Goal: Task Accomplishment & Management: Use online tool/utility

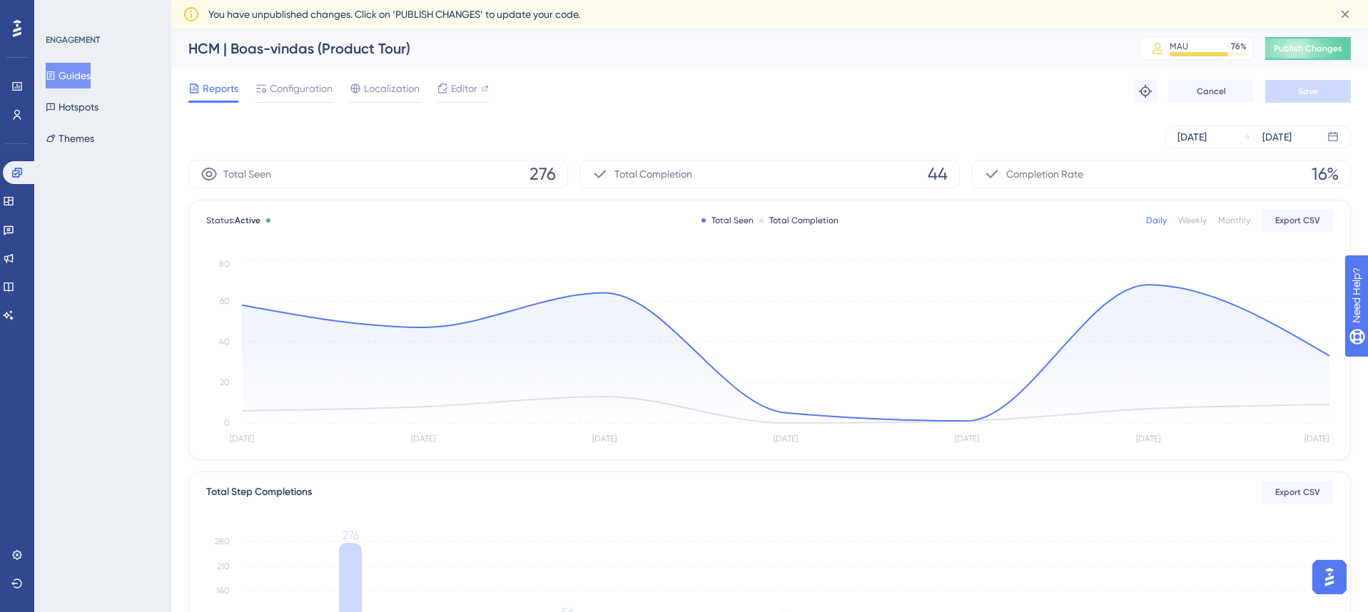
click at [22, 29] on div at bounding box center [17, 28] width 23 height 23
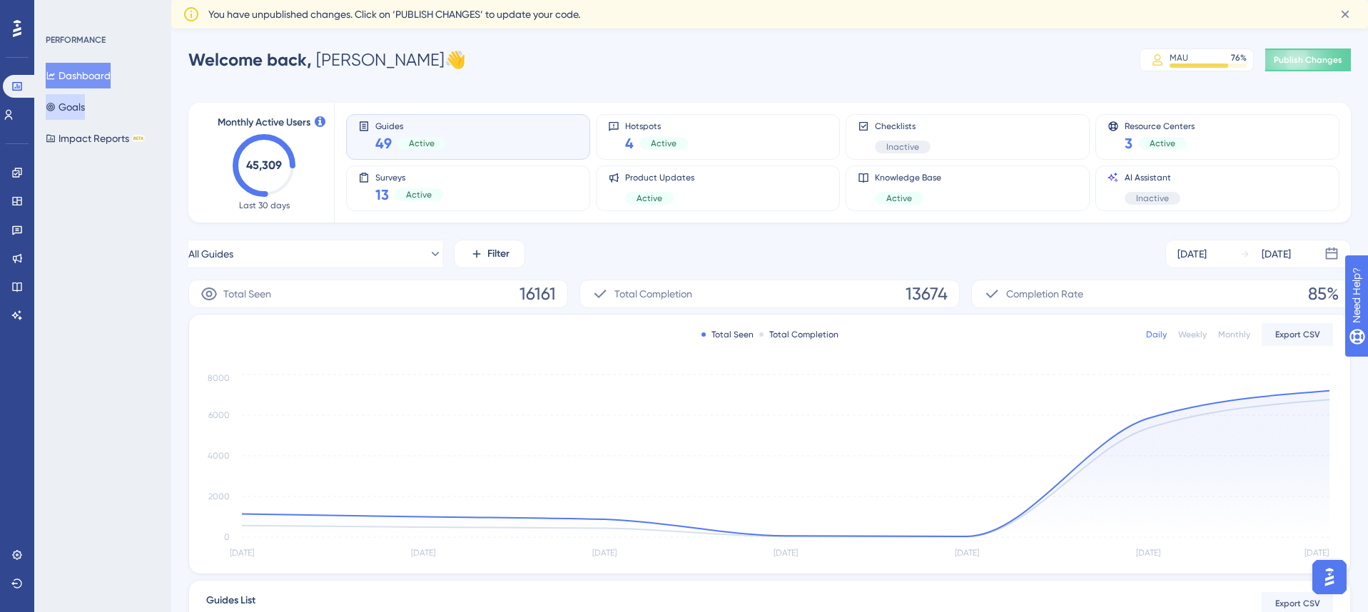
click at [85, 109] on button "Goals" at bounding box center [65, 107] width 39 height 26
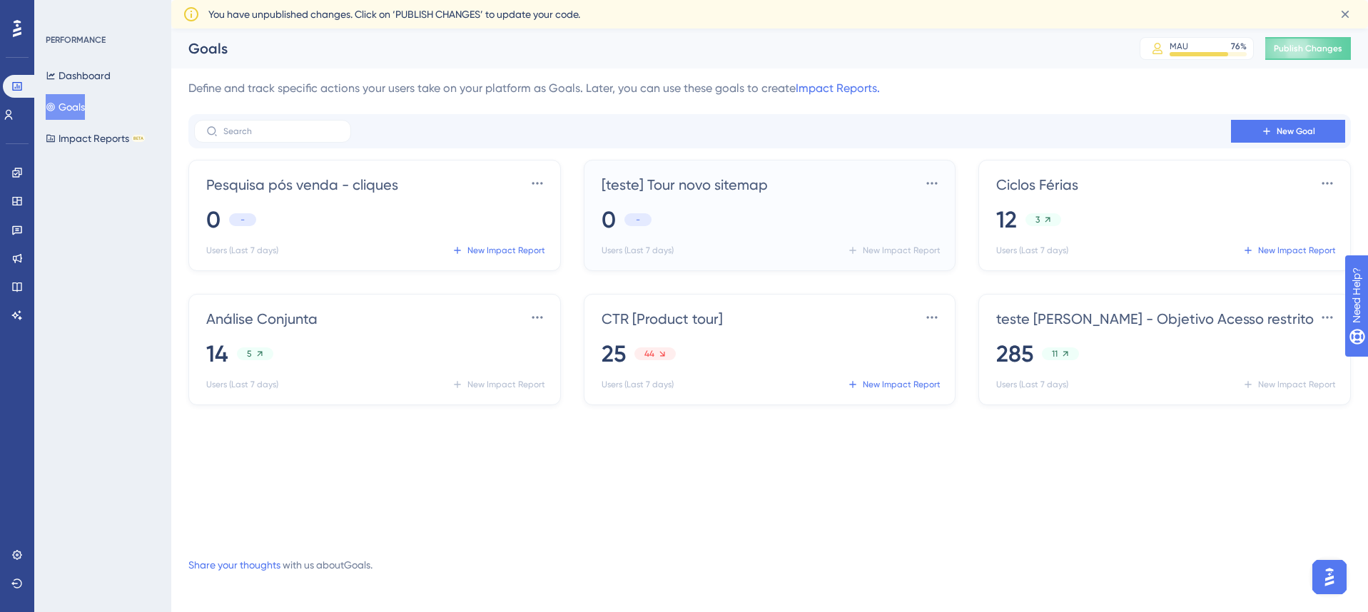
scroll to position [7, 0]
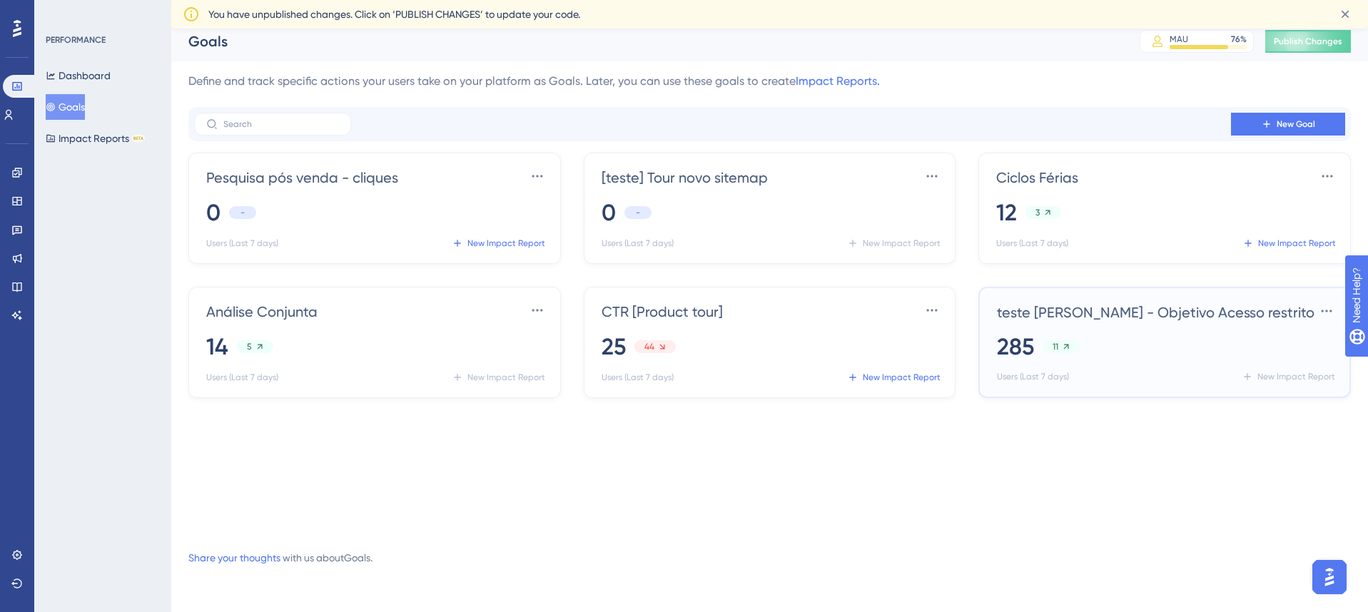
click at [1096, 317] on span "teste [PERSON_NAME] - Objetivo Acesso restrito" at bounding box center [1155, 312] width 317 height 20
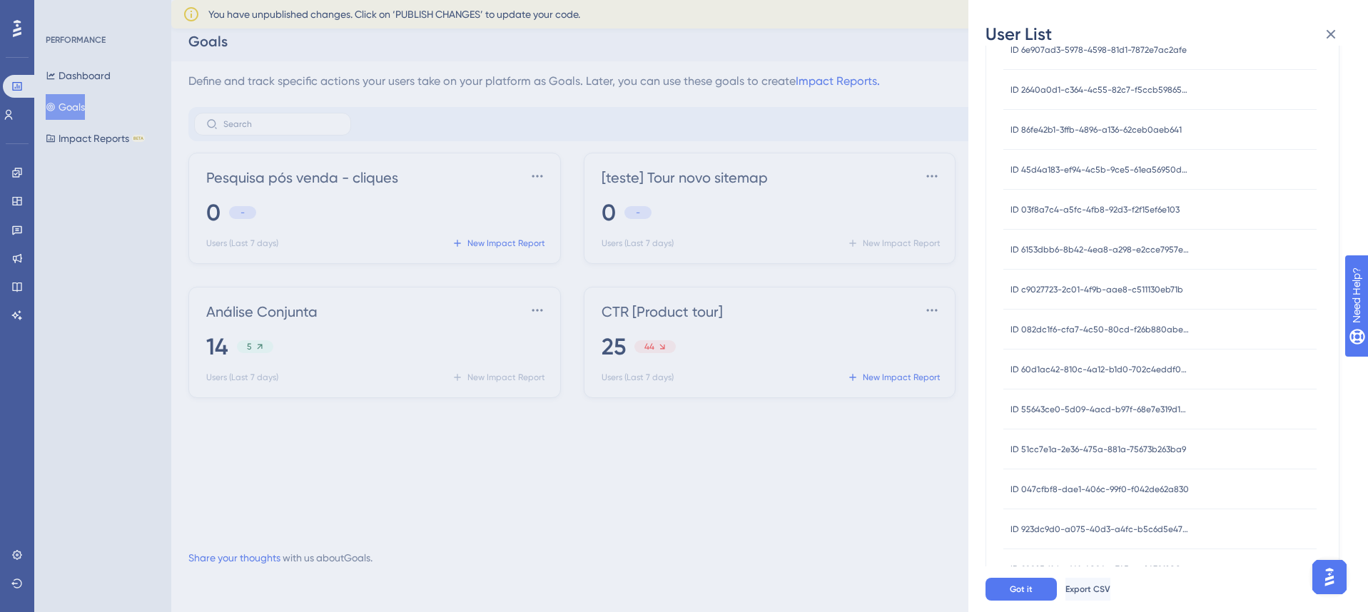
scroll to position [0, 0]
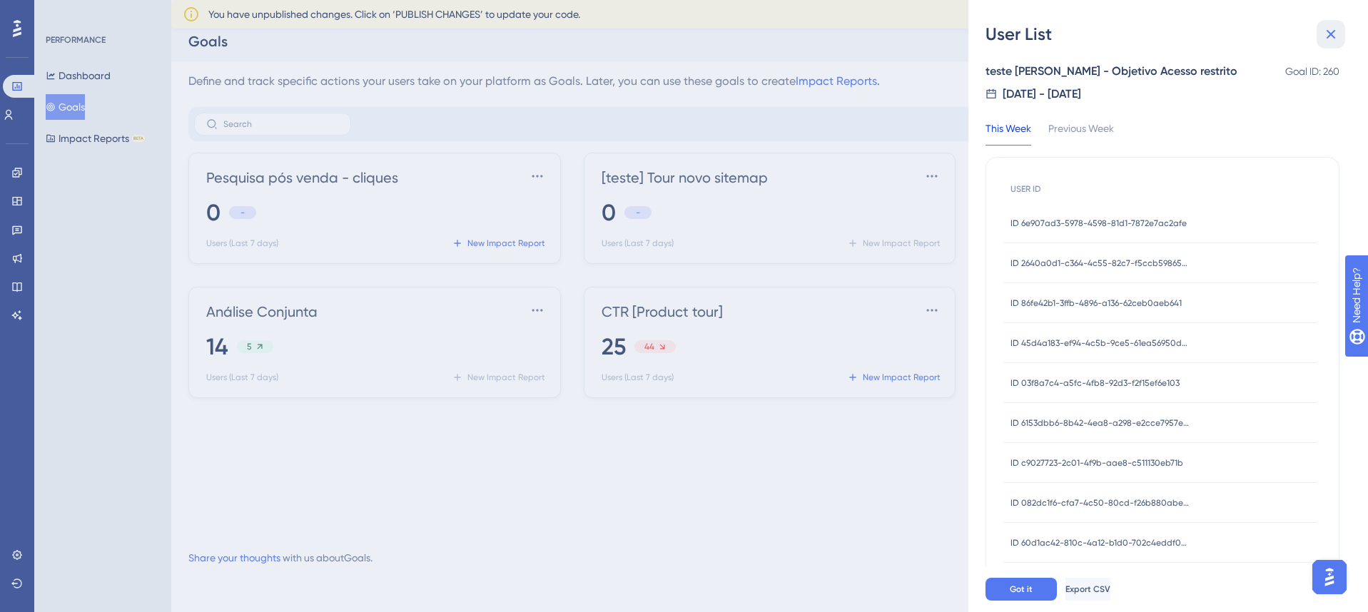
click at [1333, 35] on icon at bounding box center [1330, 34] width 17 height 17
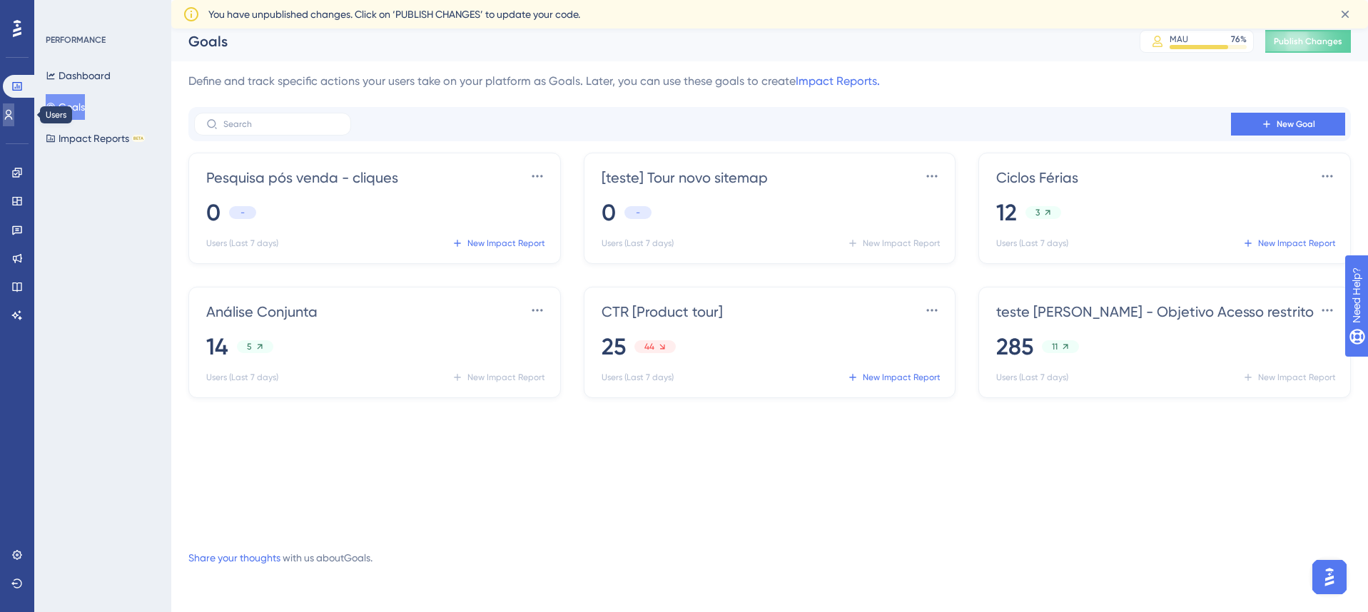
click at [14, 111] on icon at bounding box center [8, 114] width 11 height 11
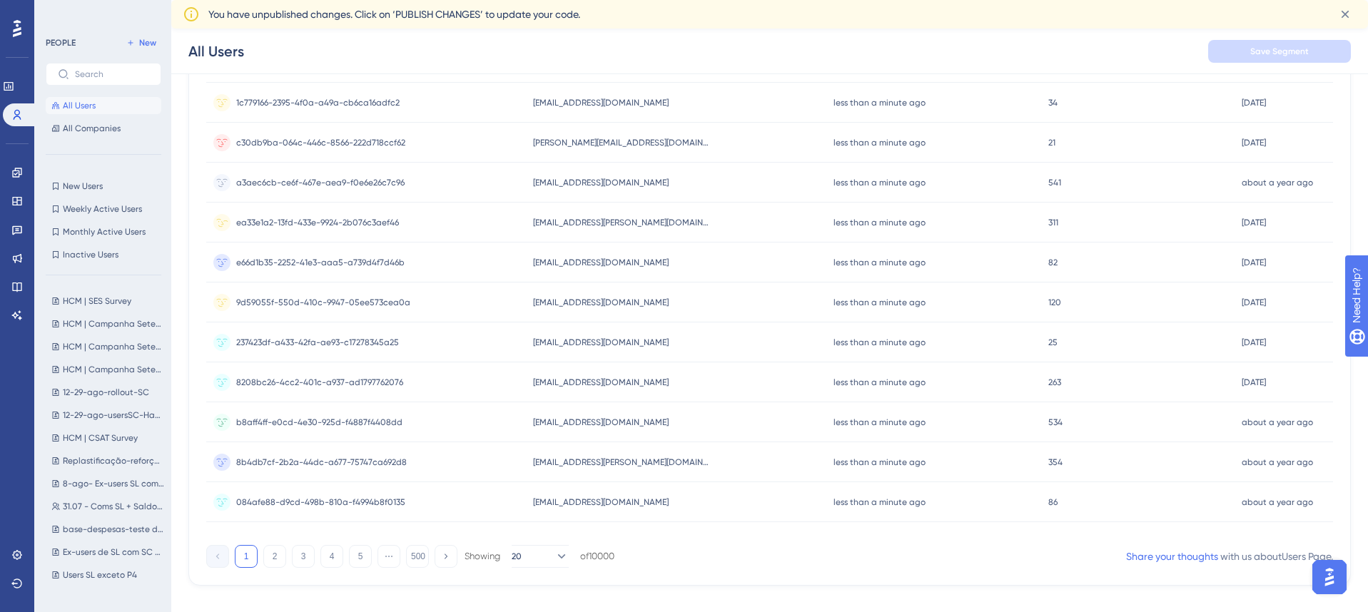
scroll to position [564, 0]
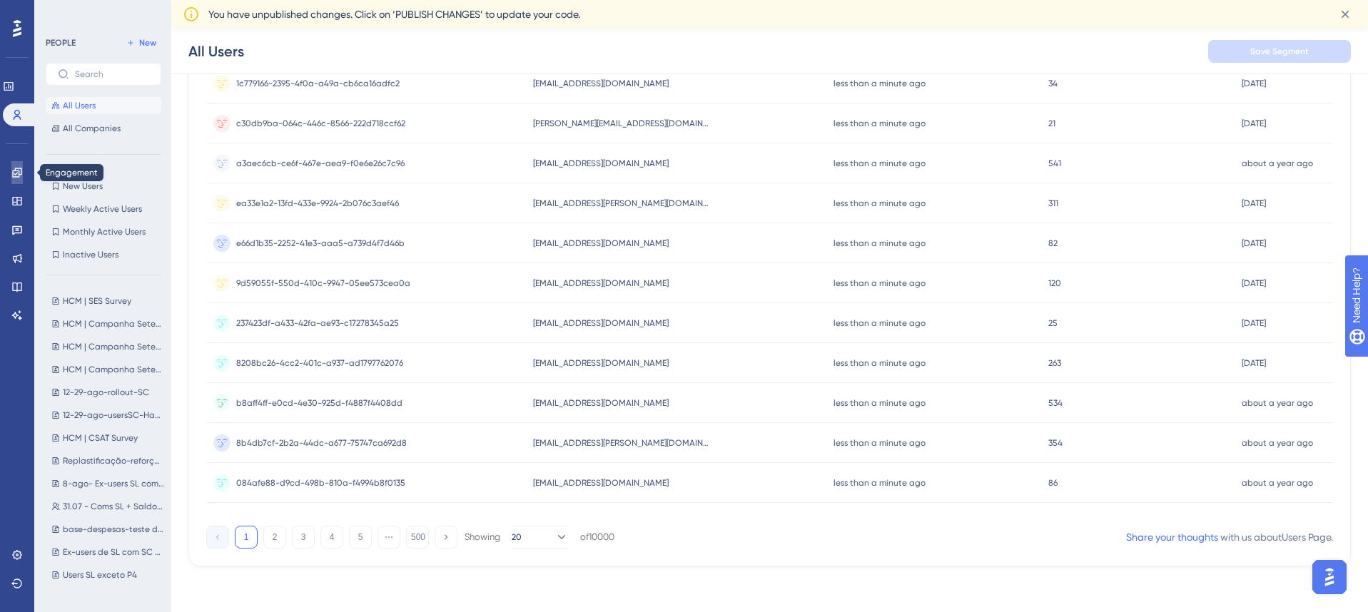
click at [17, 170] on icon at bounding box center [16, 172] width 11 height 11
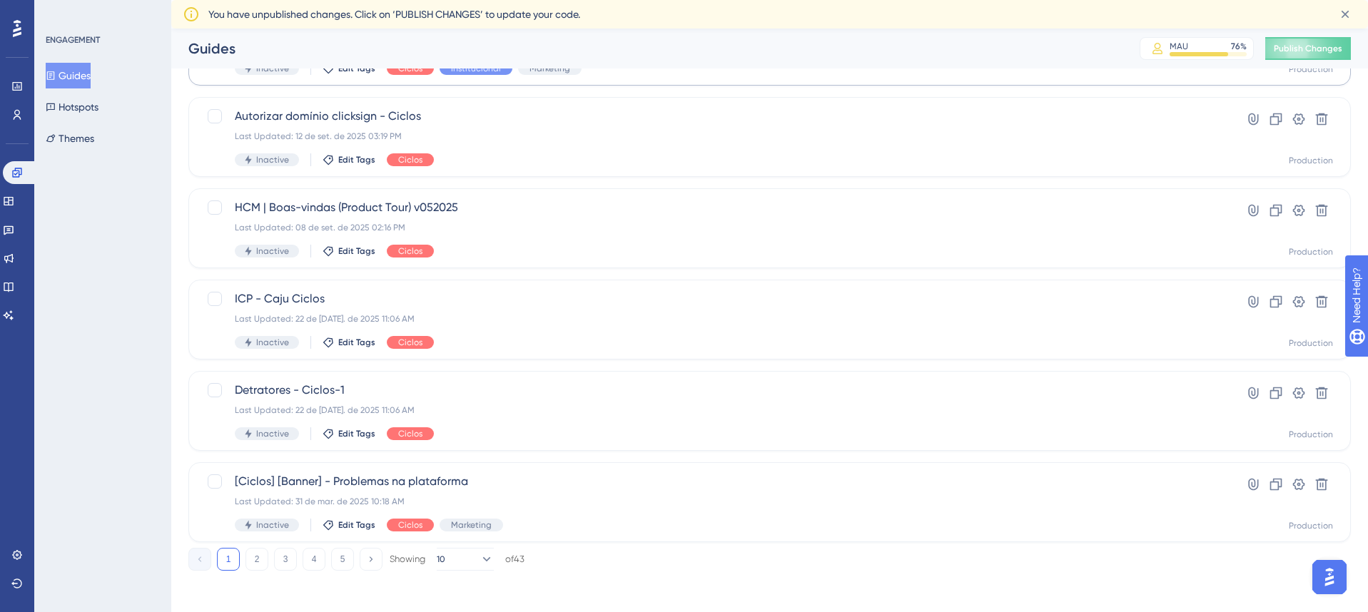
scroll to position [529, 0]
click at [256, 556] on button "2" at bounding box center [256, 558] width 23 height 23
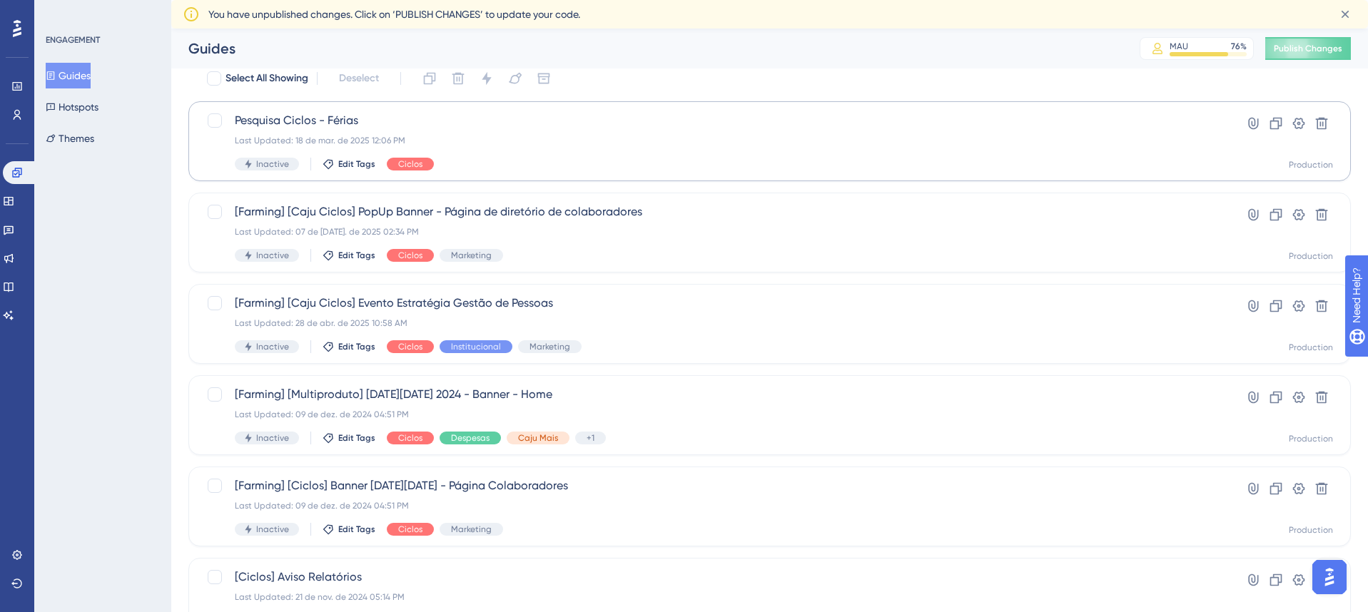
scroll to position [0, 0]
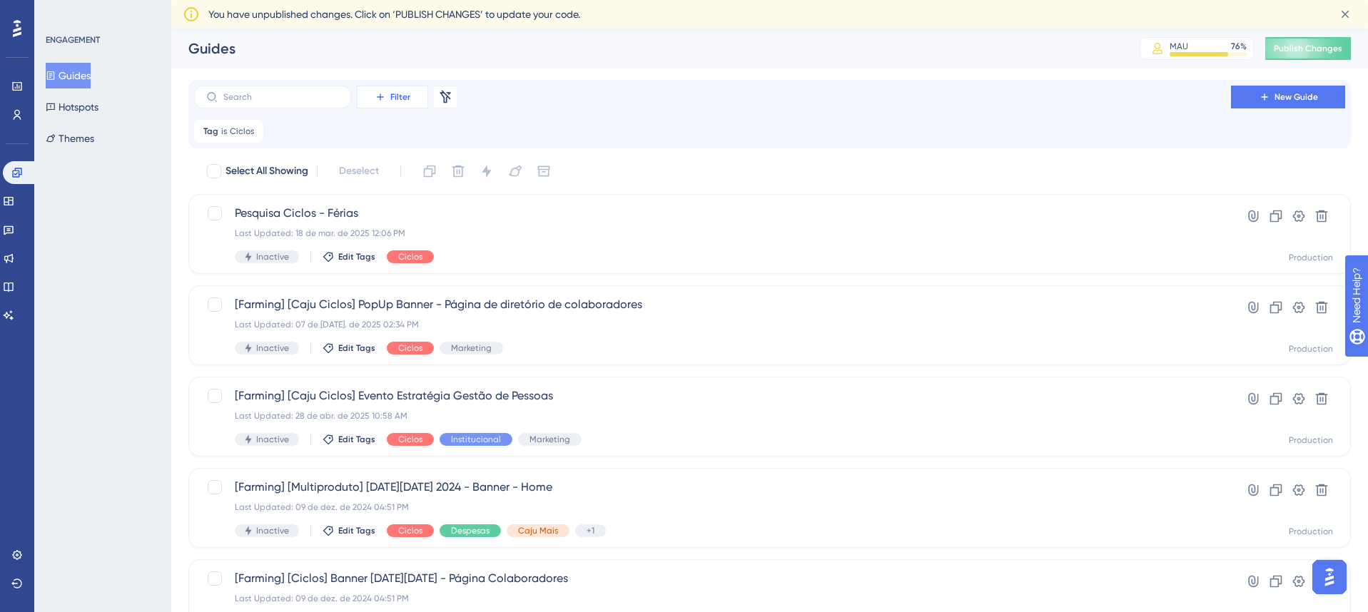
click at [409, 100] on button "Filter" at bounding box center [392, 97] width 71 height 23
click at [416, 221] on div "Status Status" at bounding box center [406, 223] width 81 height 29
click at [456, 202] on button "Choose a status" at bounding box center [388, 200] width 157 height 29
click at [387, 243] on div "Active Active" at bounding box center [388, 244] width 138 height 29
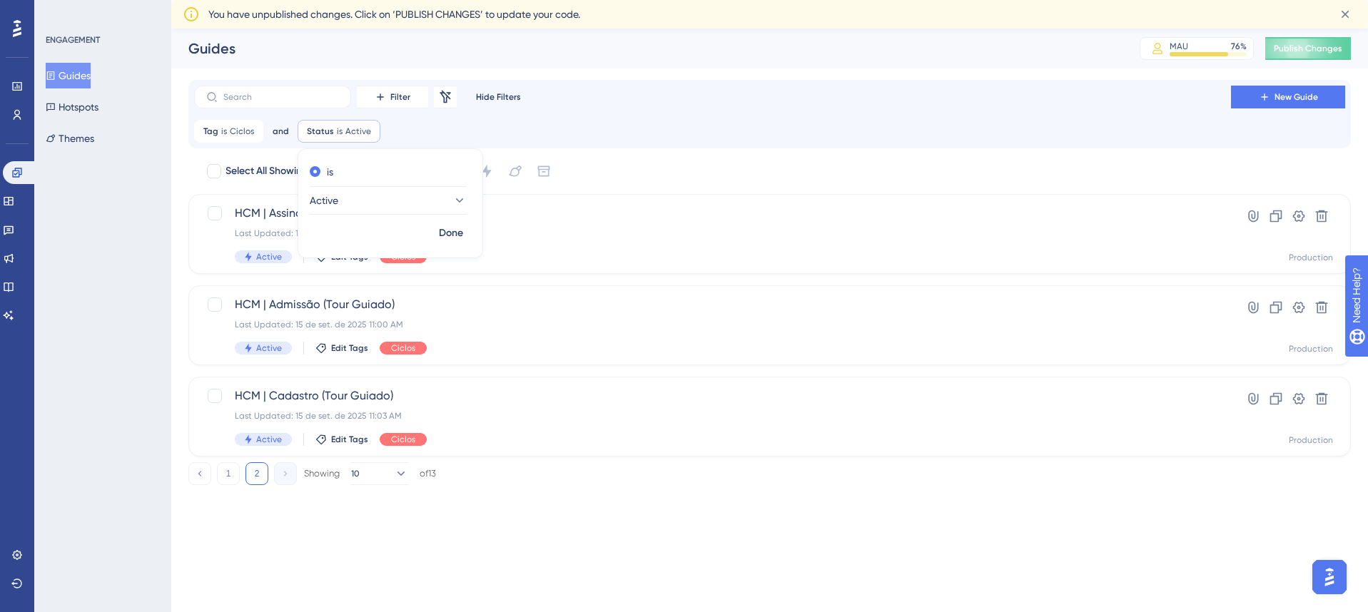
click at [600, 502] on div "Performance Users Engagement Widgets Feedback Product Updates Knowledge Base AI…" at bounding box center [769, 268] width 1196 height 479
click at [332, 395] on span "HCM | Cadastro (Tour Guiado)" at bounding box center [712, 395] width 955 height 17
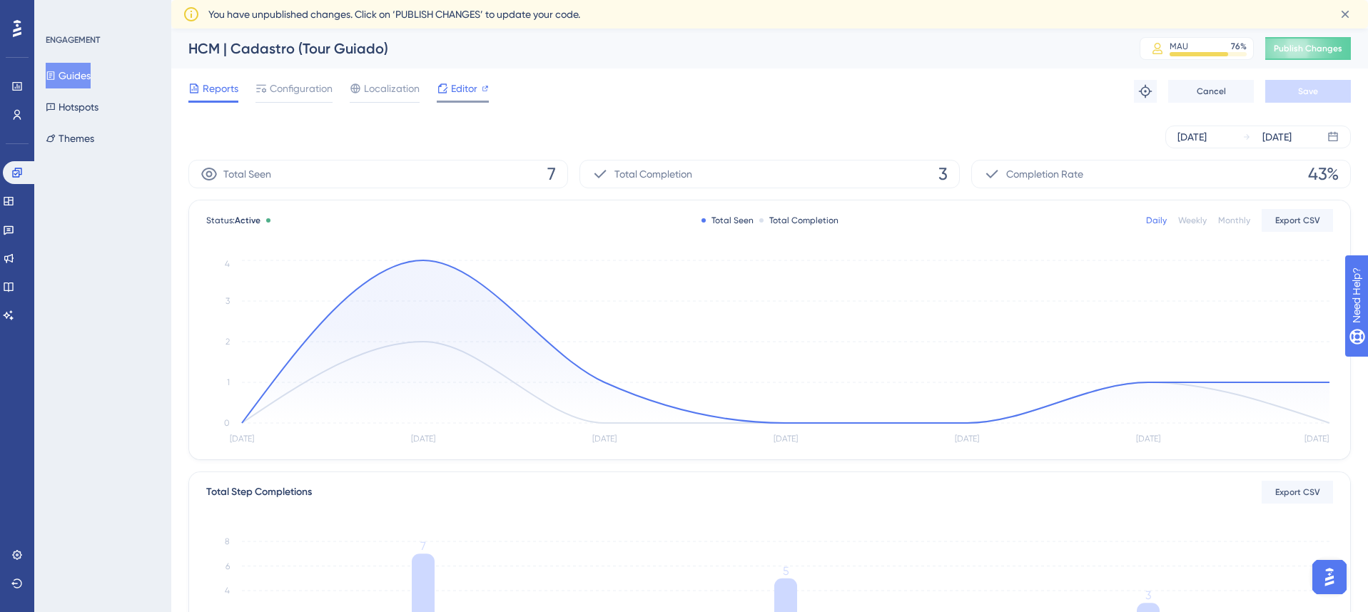
click at [459, 89] on span "Editor" at bounding box center [464, 88] width 26 height 17
